Goal: Check status

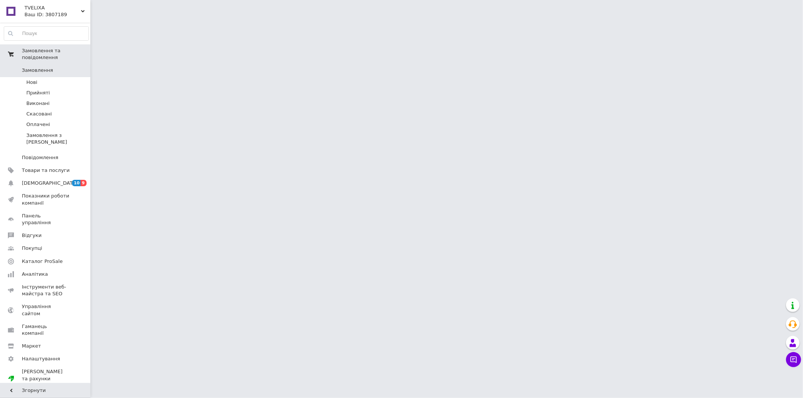
click at [76, 64] on link "Замовлення 0" at bounding box center [46, 70] width 93 height 13
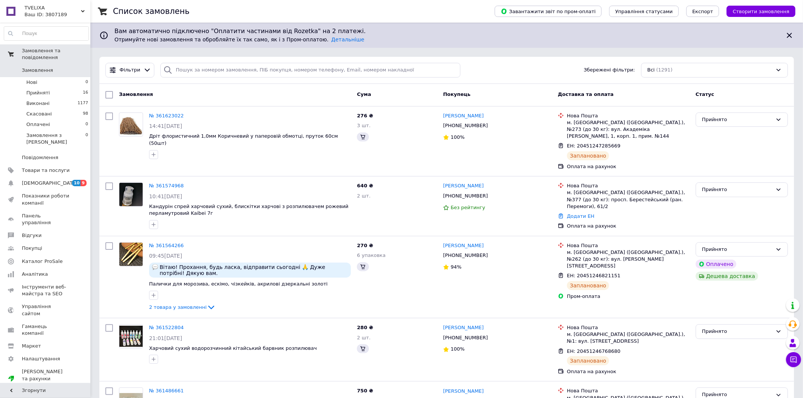
click at [77, 49] on span "Замовлення та повідомлення" at bounding box center [56, 54] width 69 height 14
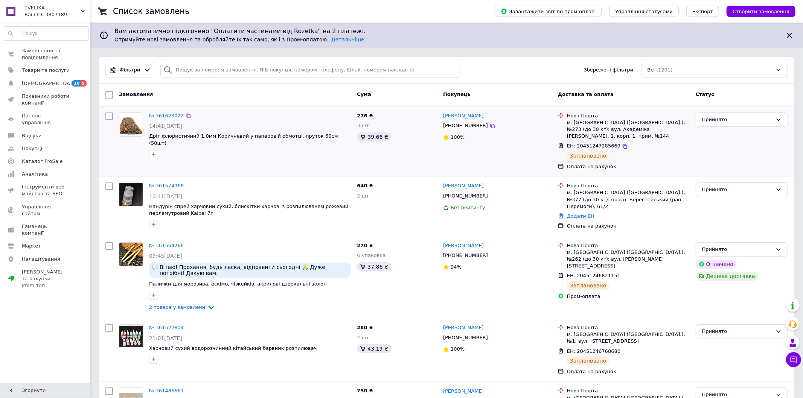
click at [165, 115] on link "№ 361623022" at bounding box center [166, 116] width 35 height 6
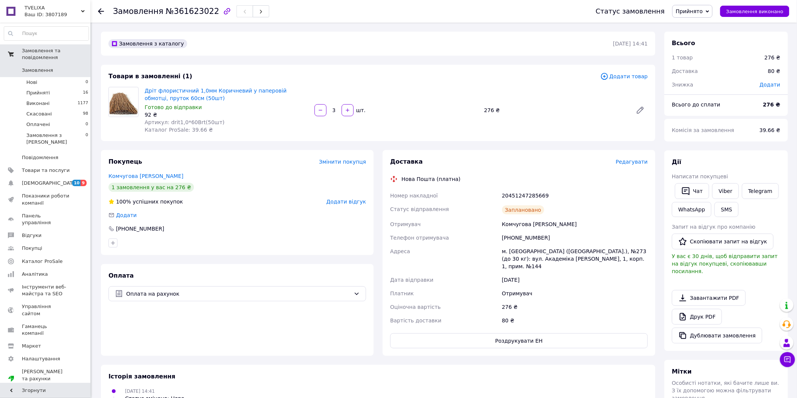
click at [33, 48] on span "Замовлення та повідомлення" at bounding box center [56, 54] width 69 height 14
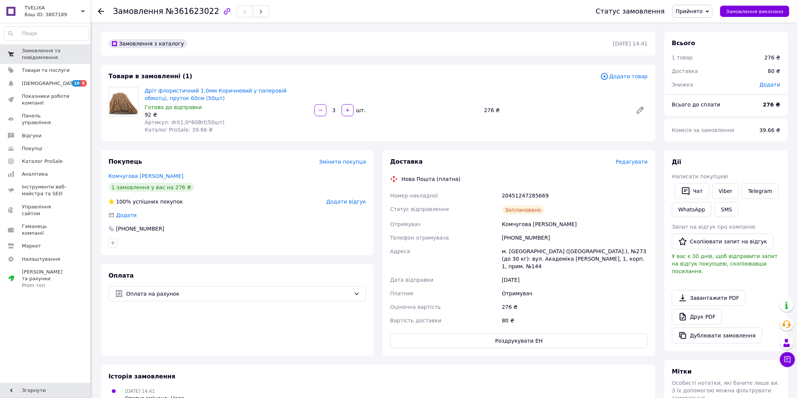
click at [31, 52] on span "Замовлення та повідомлення" at bounding box center [46, 54] width 48 height 14
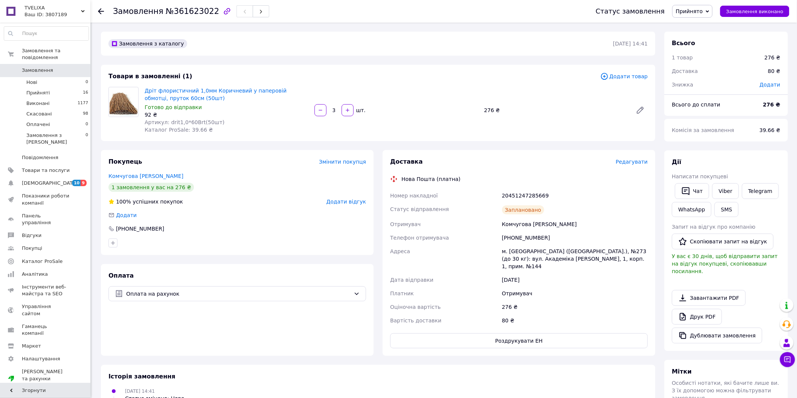
click at [98, 10] on icon at bounding box center [101, 11] width 6 height 6
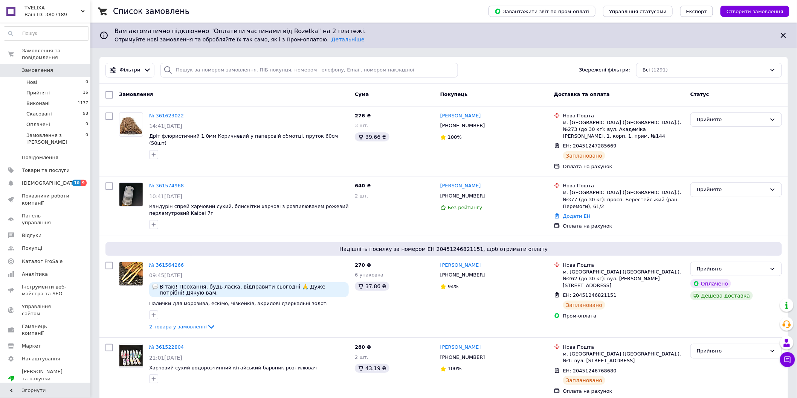
click at [48, 53] on span "Замовлення та повідомлення" at bounding box center [56, 54] width 69 height 14
click at [38, 50] on span "Замовлення та повідомлення" at bounding box center [56, 54] width 69 height 14
